Goal: Task Accomplishment & Management: Use online tool/utility

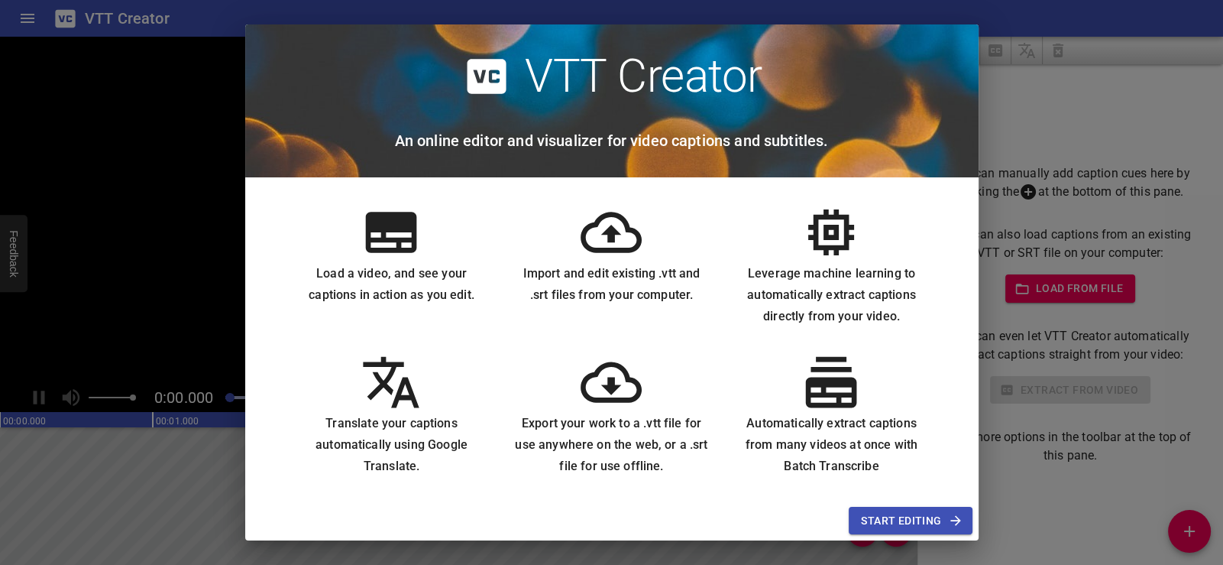
click at [902, 513] on span "Start Editing" at bounding box center [910, 520] width 99 height 19
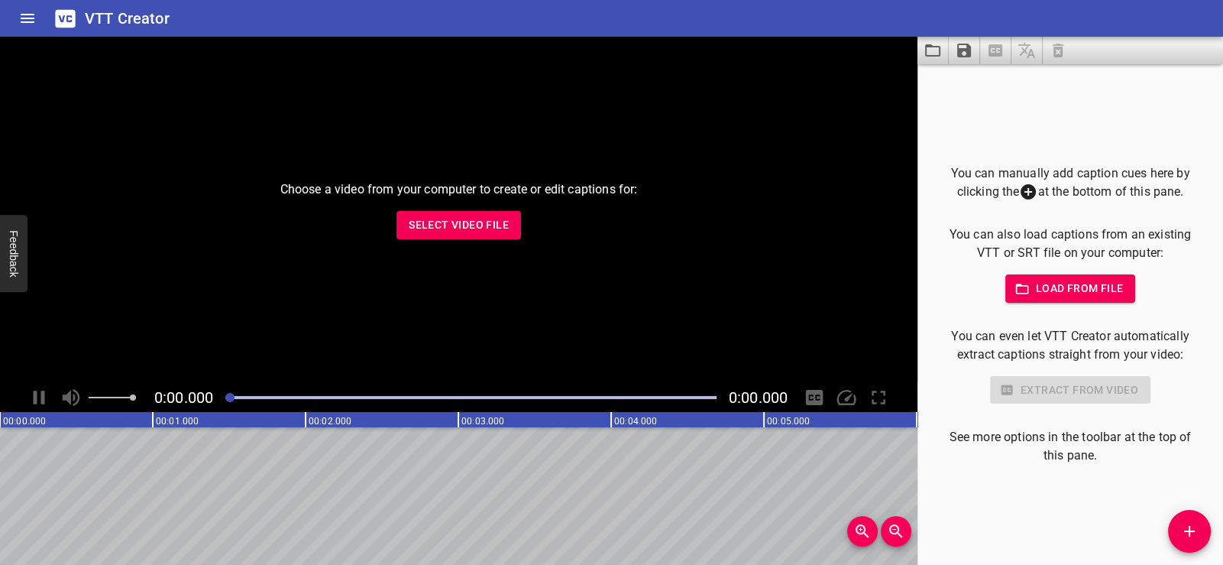
click at [474, 226] on span "Select Video File" at bounding box center [459, 224] width 100 height 19
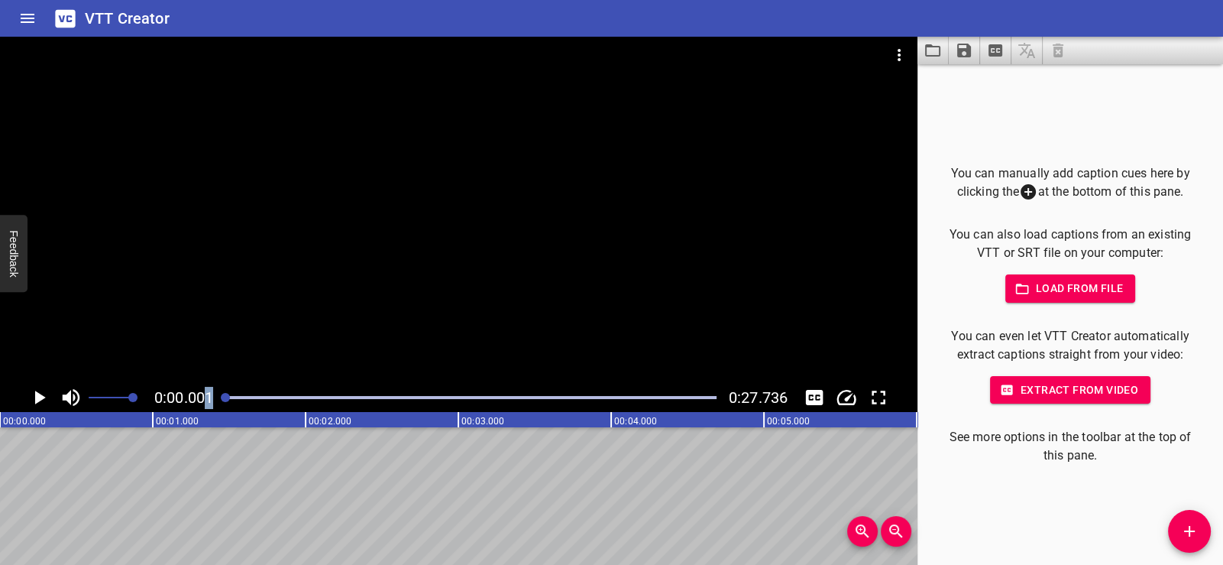
drag, startPoint x: 230, startPoint y: 396, endPoint x: 202, endPoint y: 397, distance: 28.3
click at [202, 397] on div "0:00.001 0:27.736" at bounding box center [459, 397] width 918 height 29
click at [930, 52] on icon "Load captions from file" at bounding box center [933, 50] width 18 height 18
click at [1000, 51] on icon "Extract captions from video" at bounding box center [996, 50] width 14 height 12
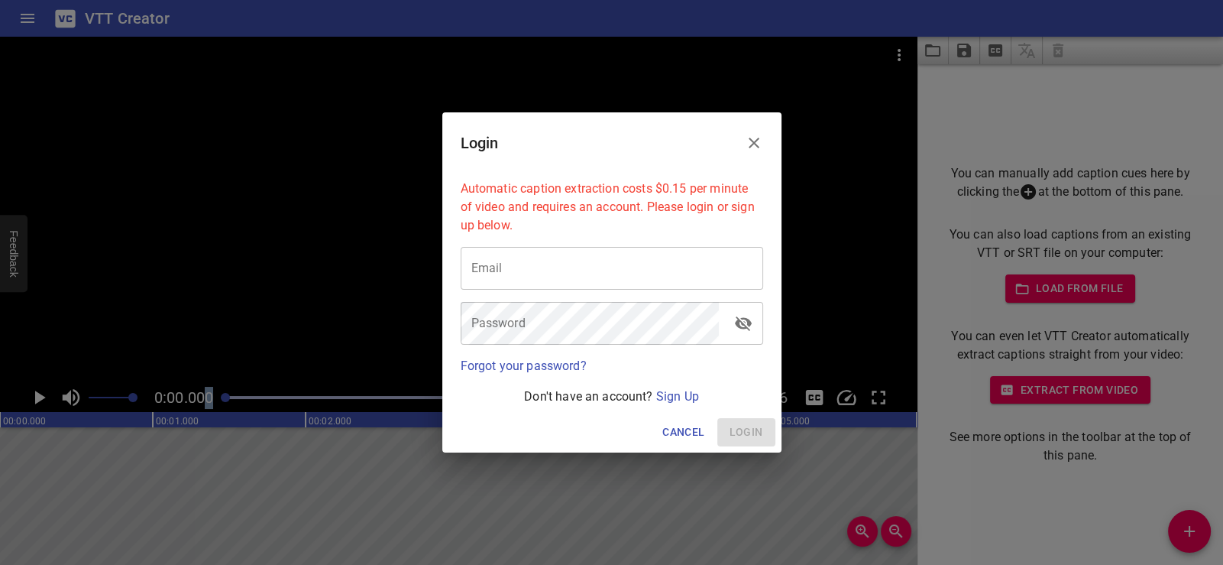
click at [757, 140] on icon "Close" at bounding box center [754, 143] width 11 height 11
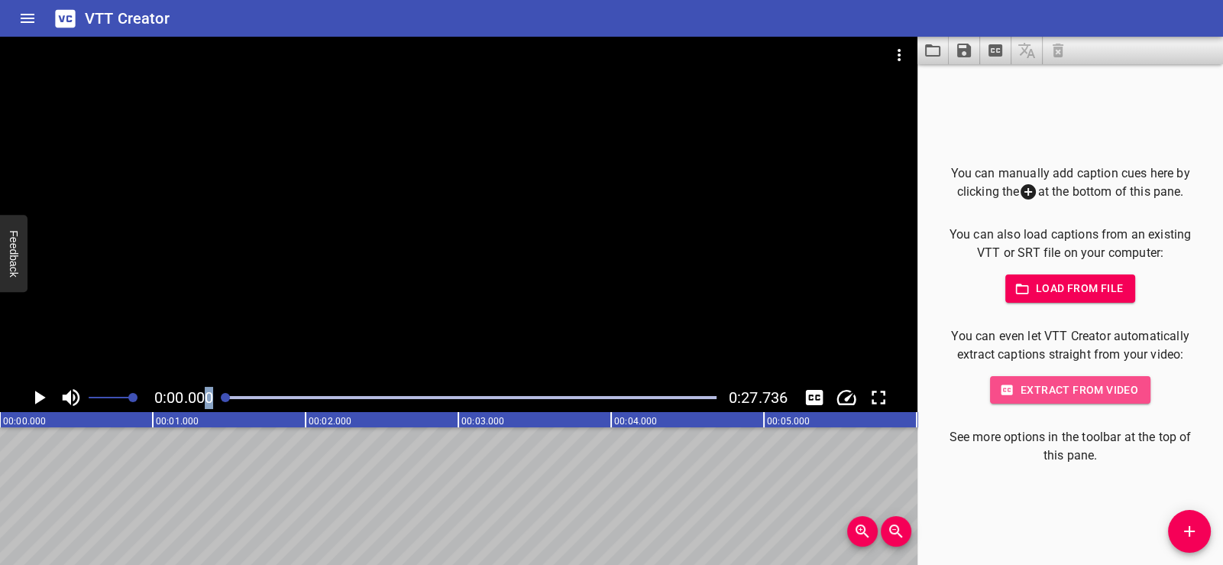
click at [1049, 387] on span "Extract from video" at bounding box center [1070, 390] width 136 height 19
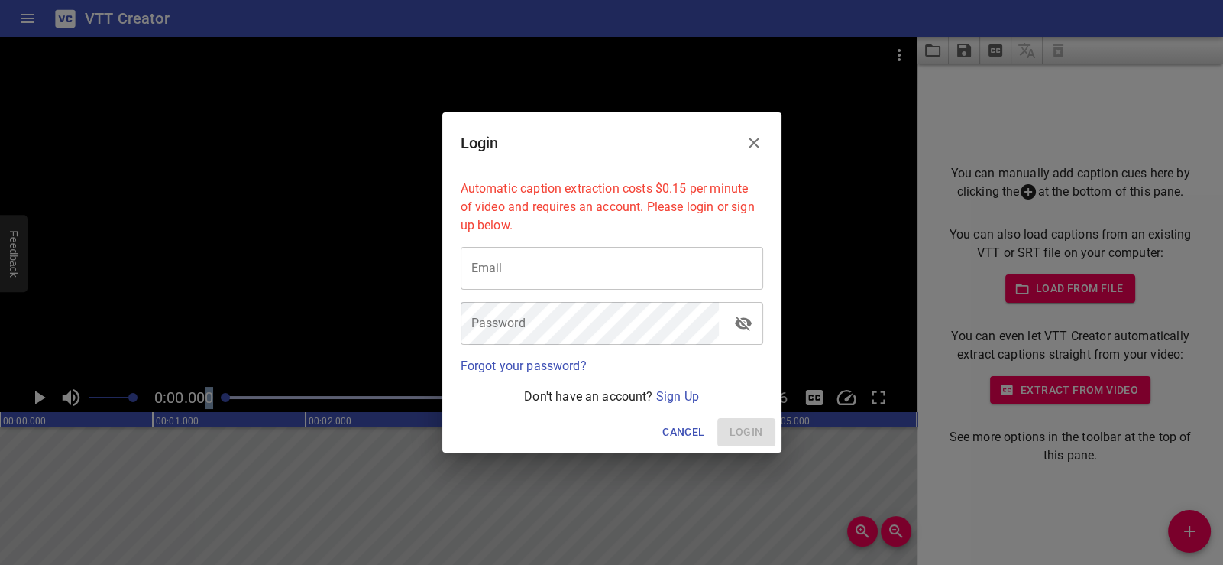
click at [753, 146] on icon "Close" at bounding box center [754, 143] width 18 height 18
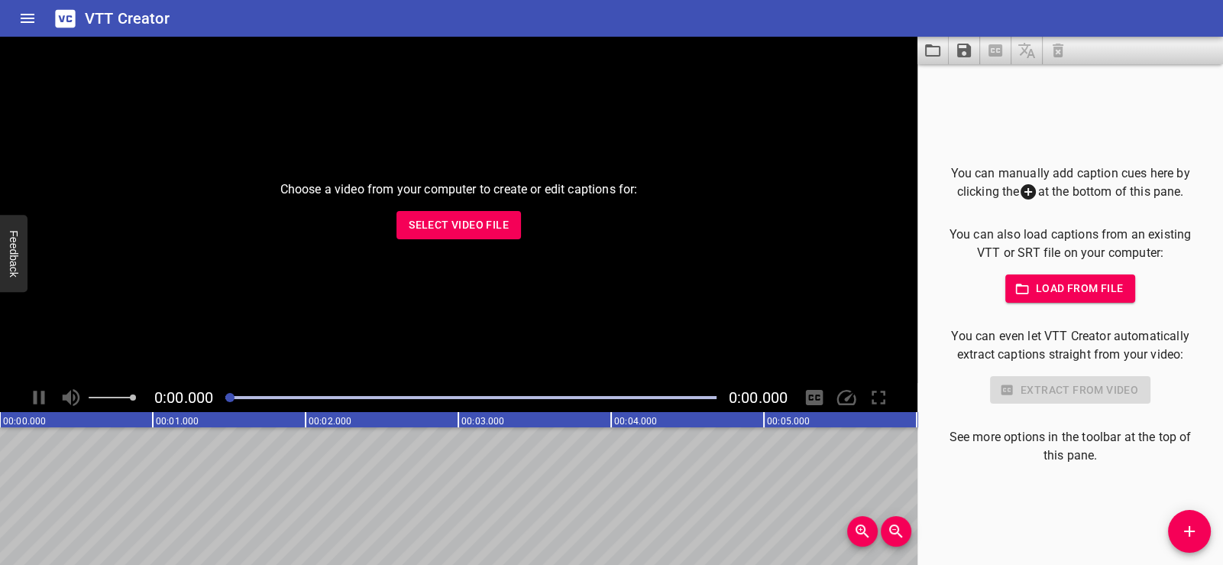
click at [451, 225] on span "Select Video File" at bounding box center [459, 224] width 100 height 19
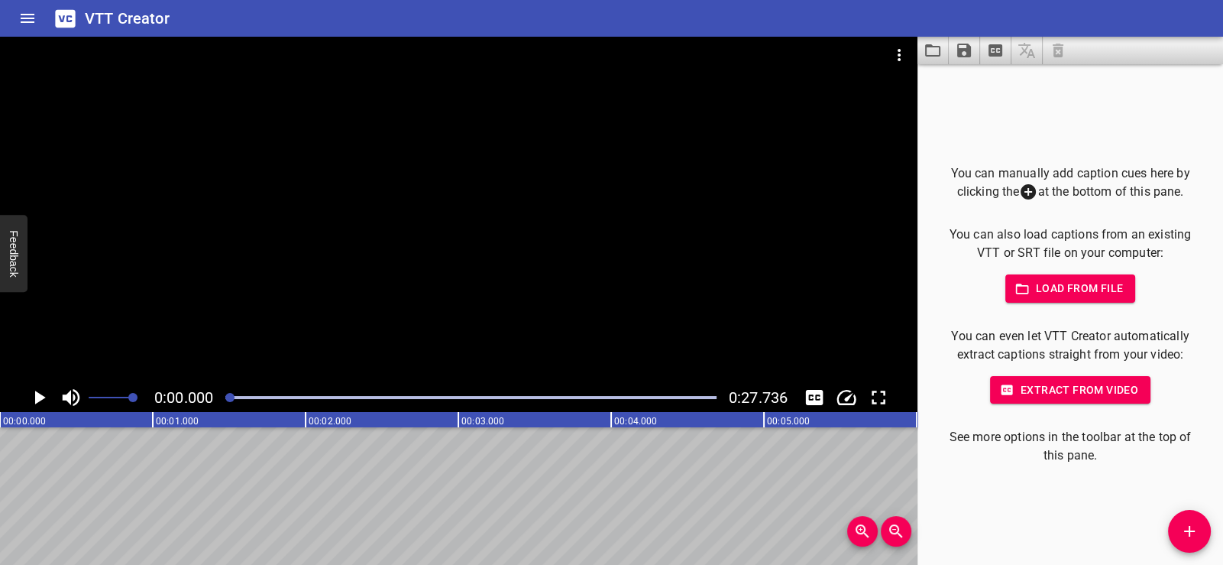
click at [1071, 286] on span "Load from file" at bounding box center [1071, 288] width 106 height 19
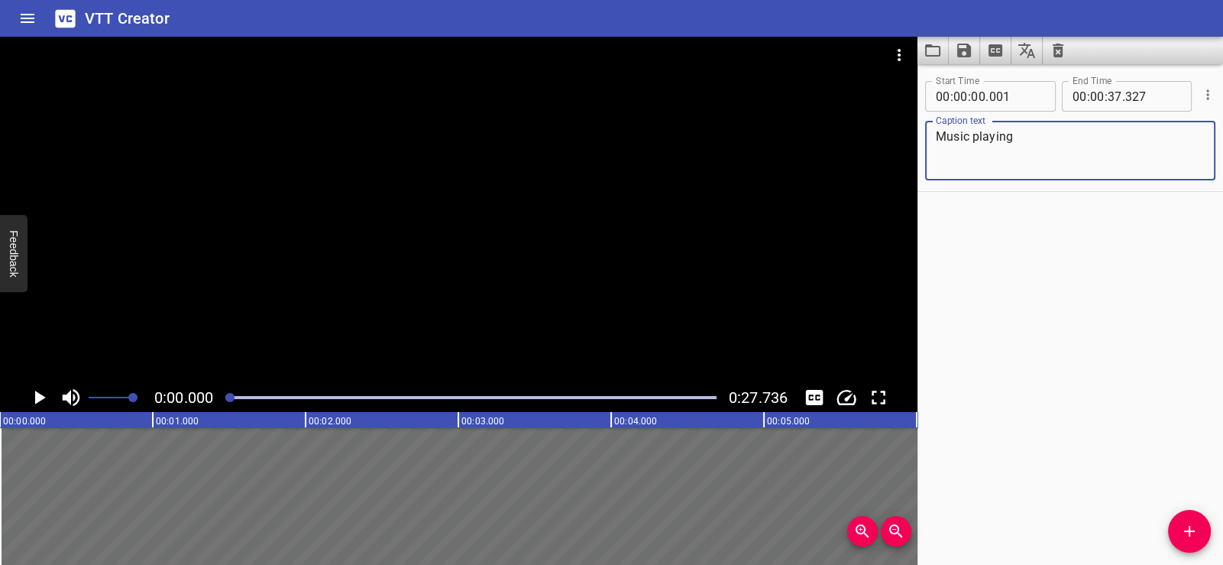
drag, startPoint x: 1024, startPoint y: 130, endPoint x: 889, endPoint y: 137, distance: 134.7
click at [889, 137] on main "0:00.000 0:27.736 00:00.000 00:01.000 00:02.000 00:03.000 00:04.000 00:05.000 0…" at bounding box center [611, 301] width 1223 height 528
type textarea "Instrumental Music"
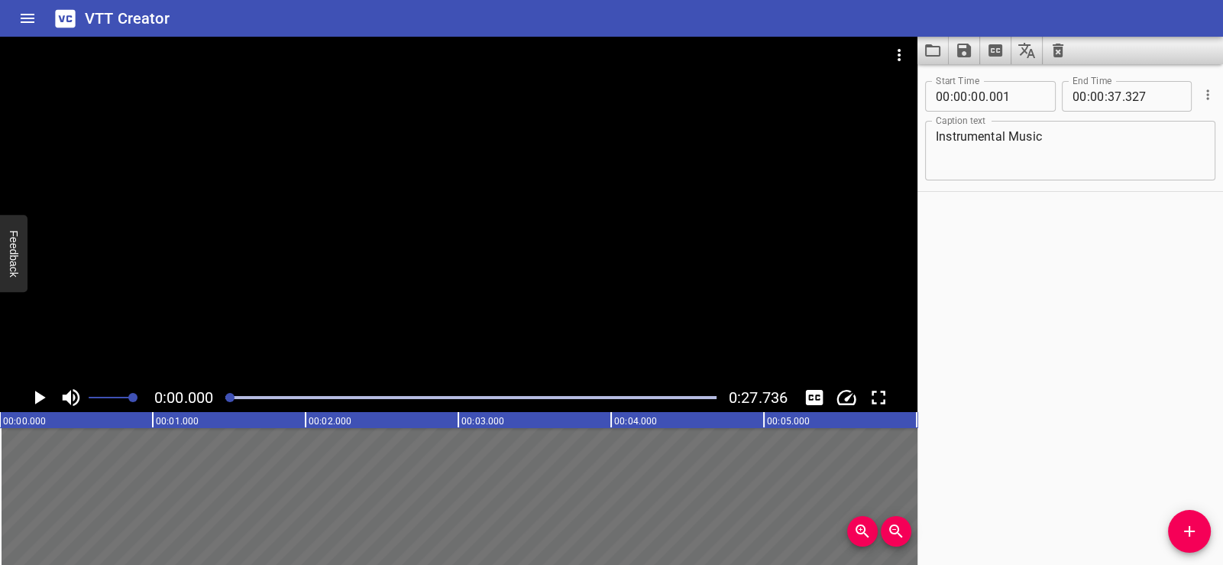
click at [1101, 463] on div "Start Time 00 : 00 : 00 . 001 Start Time End Time 00 : 00 : 37 . 327 End Time C…" at bounding box center [1071, 314] width 306 height 500
click at [965, 49] on icon "Save captions to file" at bounding box center [964, 51] width 14 height 14
click at [997, 89] on li "Save to VTT file" at bounding box center [1005, 84] width 112 height 28
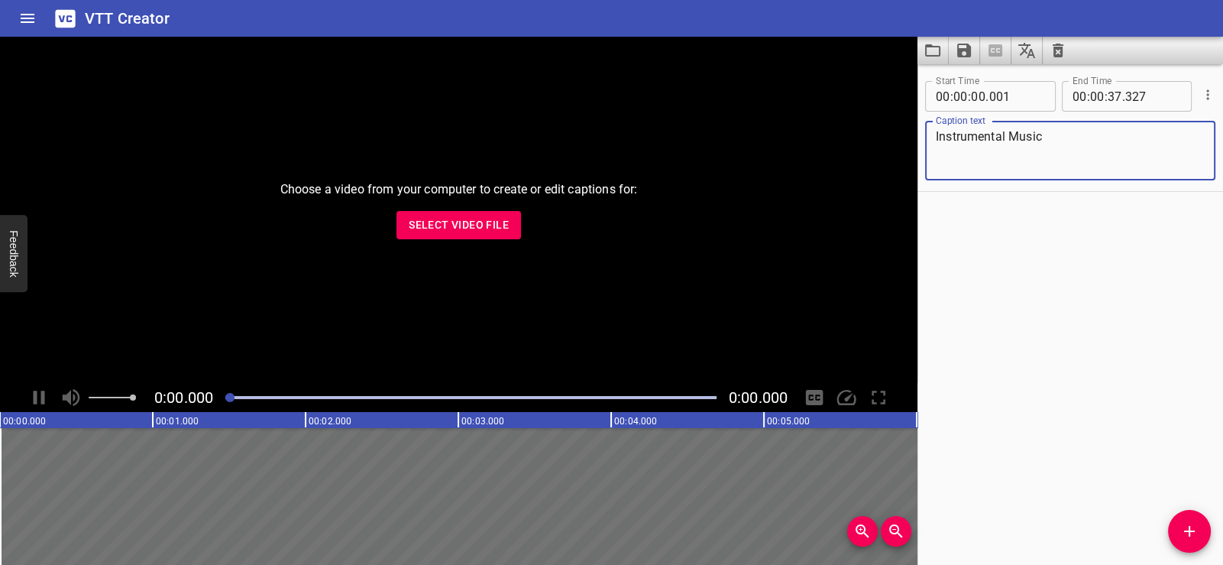
click at [447, 221] on span "Select Video File" at bounding box center [459, 224] width 100 height 19
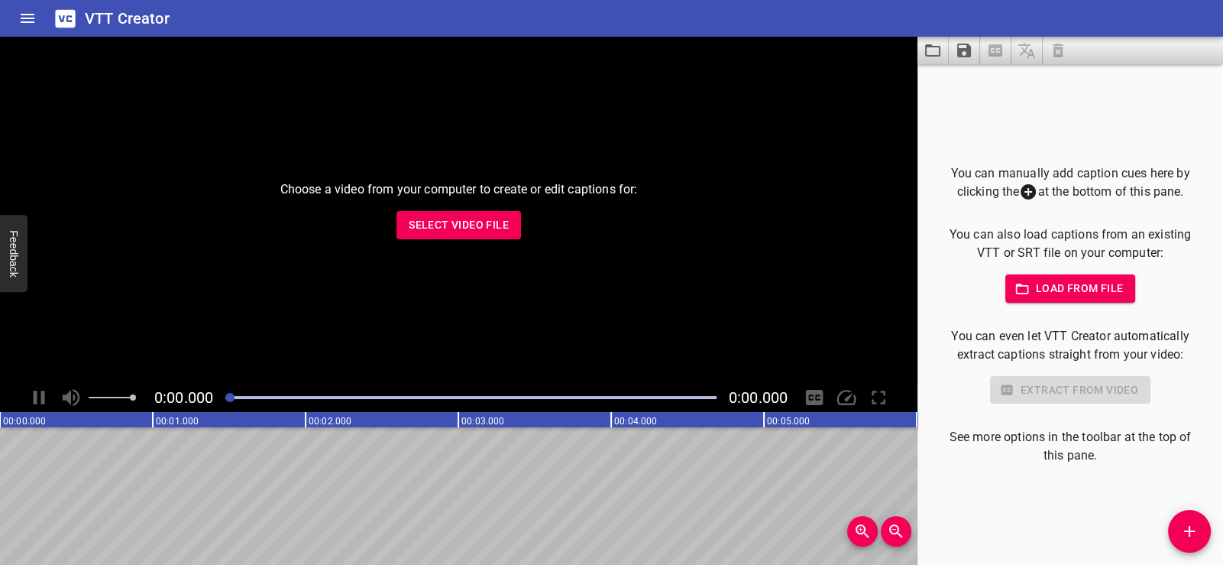
click at [440, 227] on span "Select Video File" at bounding box center [459, 224] width 100 height 19
click at [482, 226] on span "Select Video File" at bounding box center [459, 224] width 100 height 19
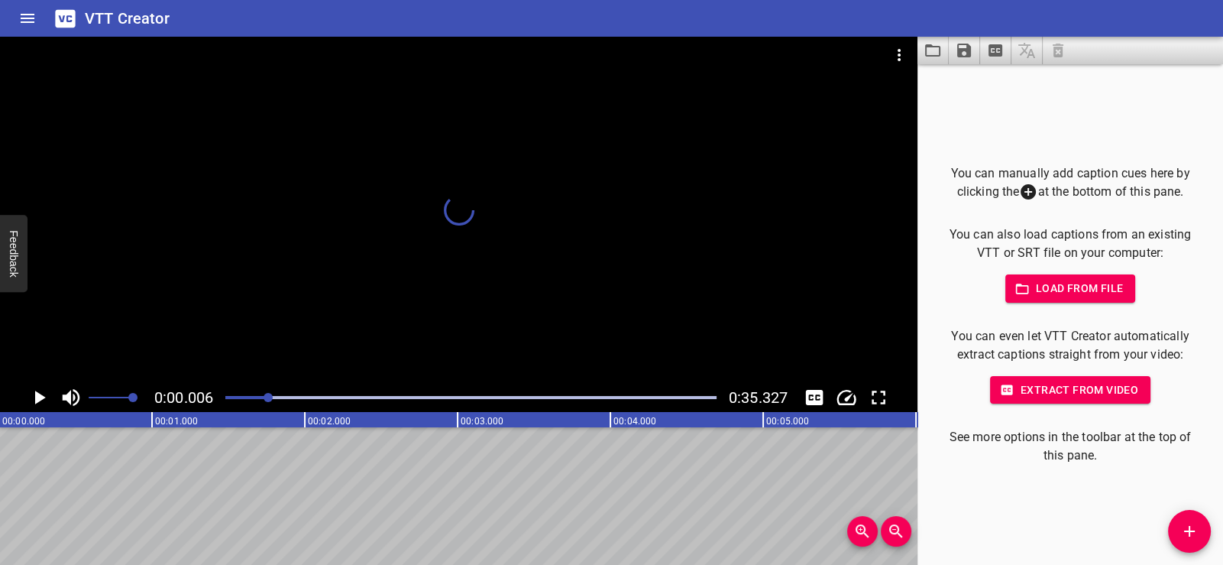
drag, startPoint x: 233, startPoint y: 397, endPoint x: 295, endPoint y: 401, distance: 62.0
click at [273, 401] on div at bounding box center [268, 397] width 9 height 9
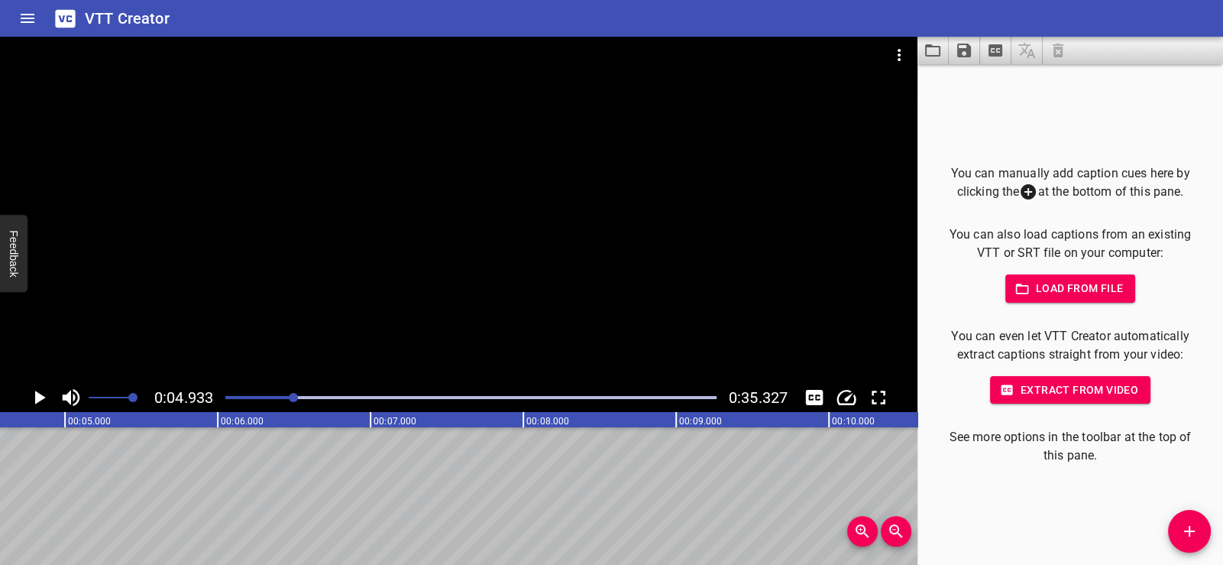
scroll to position [0, 753]
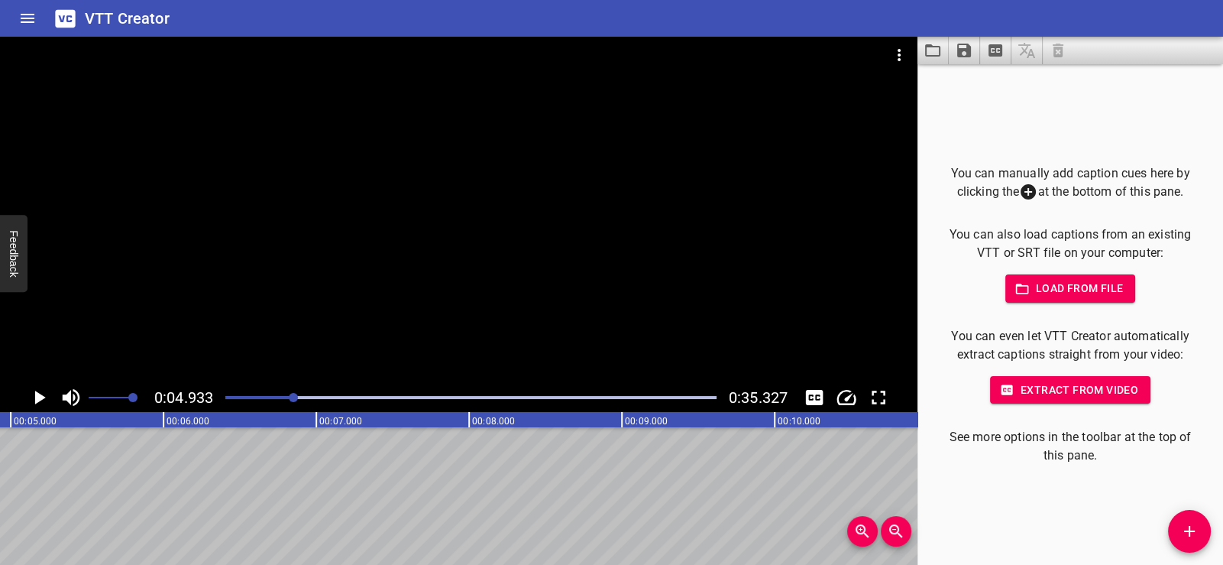
click at [37, 399] on icon "Play/Pause" at bounding box center [40, 397] width 11 height 14
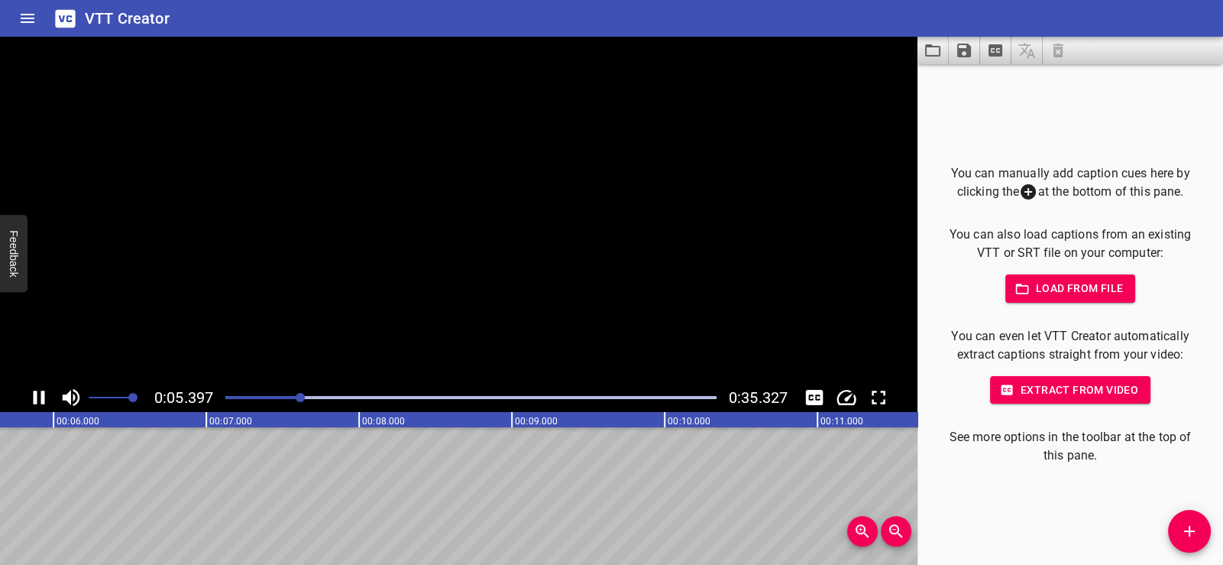
click at [37, 399] on icon "Play/Pause" at bounding box center [39, 397] width 23 height 23
click at [1077, 290] on span "Load from file" at bounding box center [1071, 288] width 106 height 19
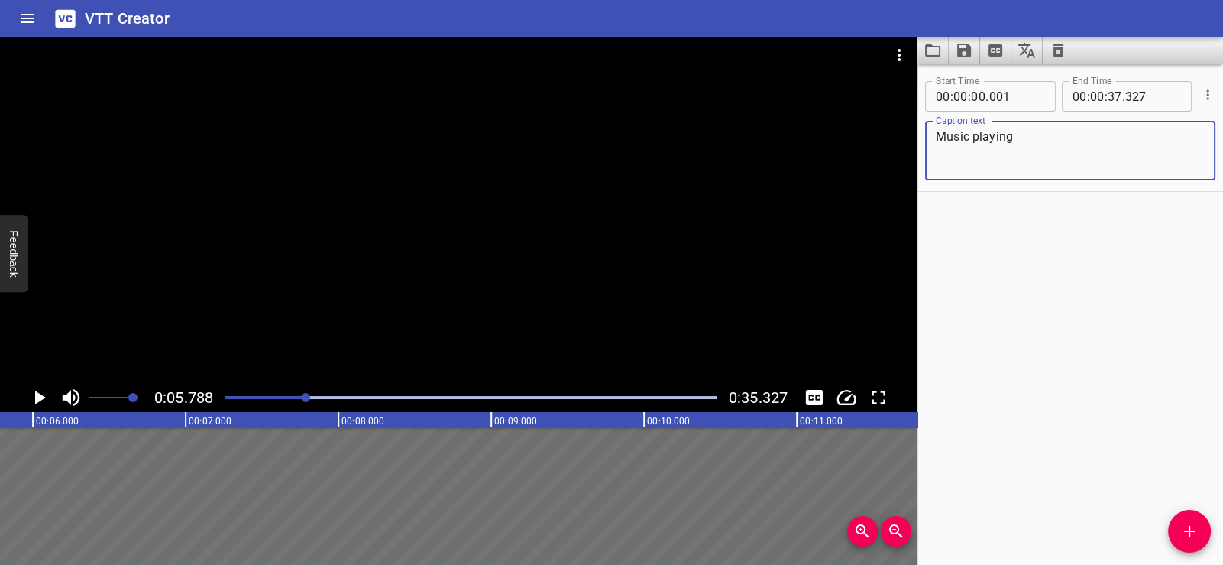
drag, startPoint x: 1025, startPoint y: 138, endPoint x: 902, endPoint y: 138, distance: 123.0
click at [902, 138] on main "0:05.788 0:35.327 00:00.000 00:01.000 00:02.000 00:03.000 00:04.000 00:05.000 0…" at bounding box center [611, 301] width 1223 height 528
type textarea "Instrumental Music"
click at [1149, 96] on input "number" at bounding box center [1154, 96] width 56 height 31
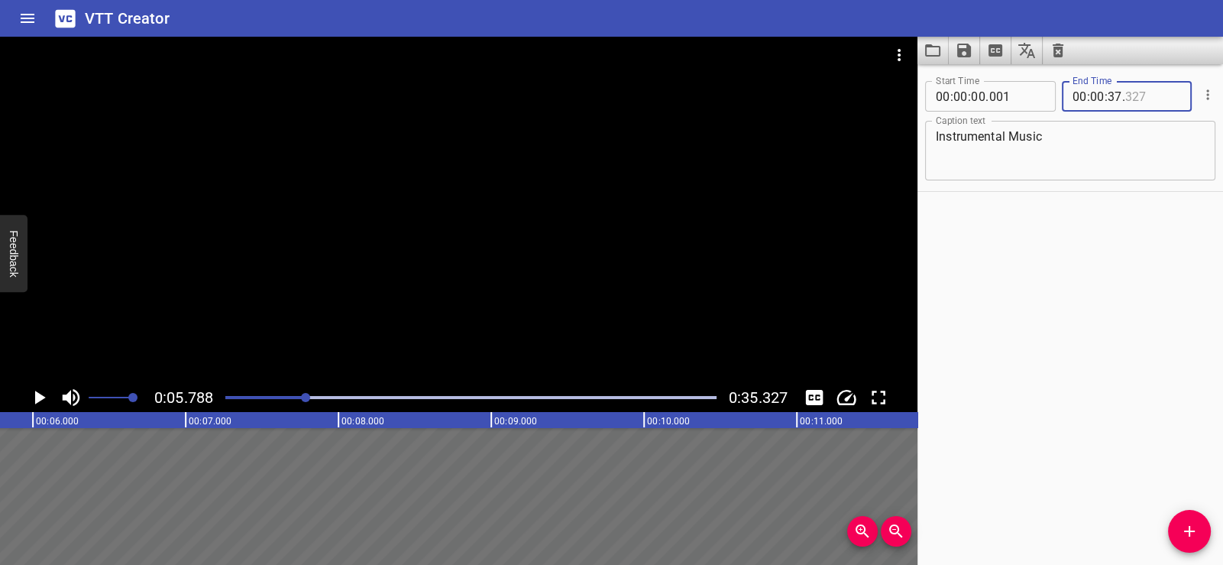
type input "327"
click at [1122, 96] on span "." at bounding box center [1123, 96] width 3 height 31
click at [1063, 140] on textarea "Instrumental Music" at bounding box center [1070, 151] width 269 height 44
click at [381, 277] on div at bounding box center [459, 210] width 918 height 346
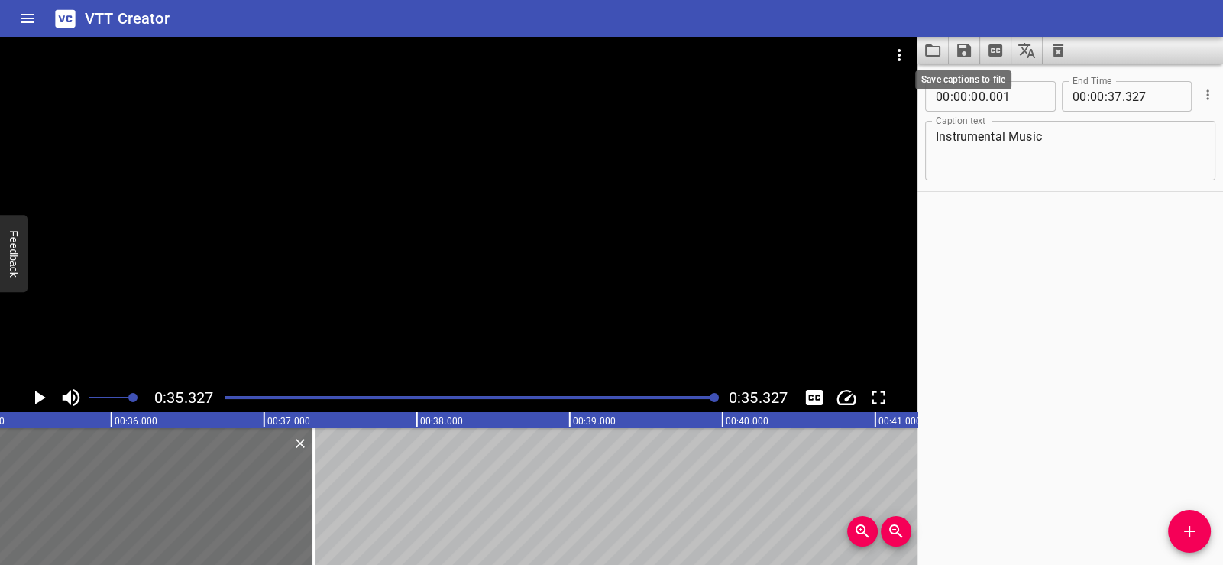
scroll to position [0, 5398]
click at [963, 50] on icon "Save captions to file" at bounding box center [964, 51] width 14 height 14
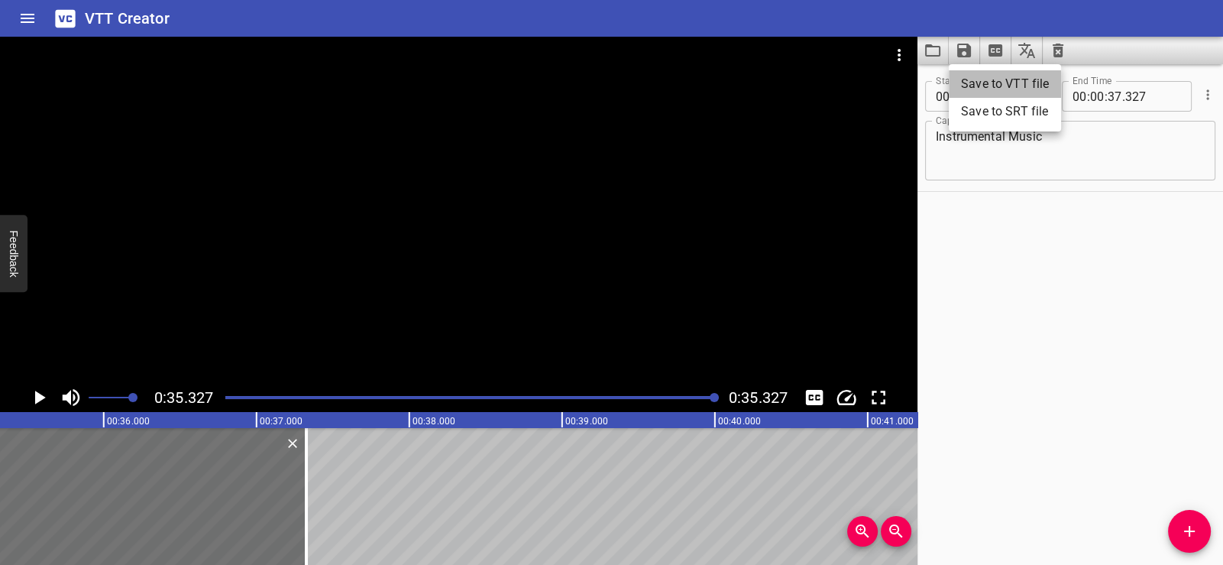
click at [974, 76] on li "Save to VTT file" at bounding box center [1005, 84] width 112 height 28
